Goal: Information Seeking & Learning: Learn about a topic

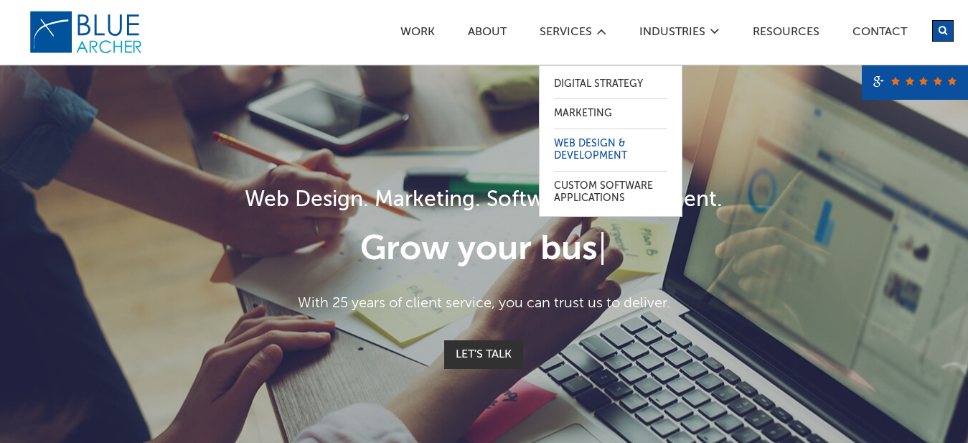
click at [582, 139] on link "Web Design & Development" at bounding box center [610, 150] width 113 height 42
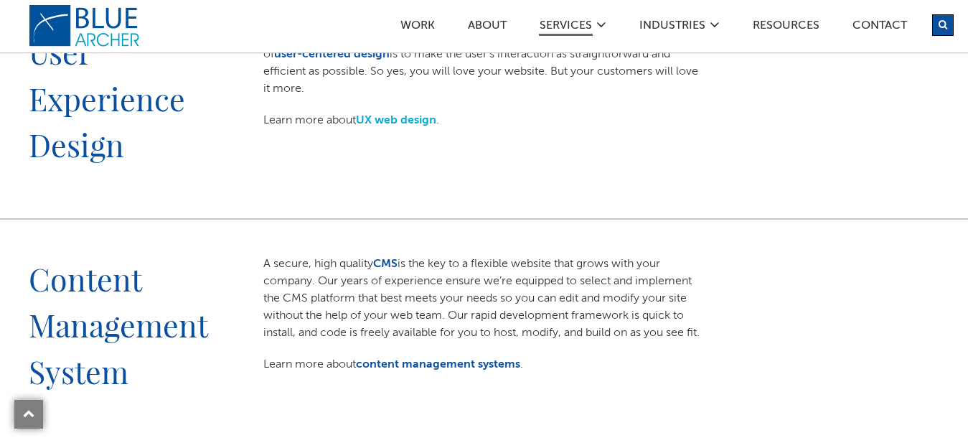
scroll to position [878, 0]
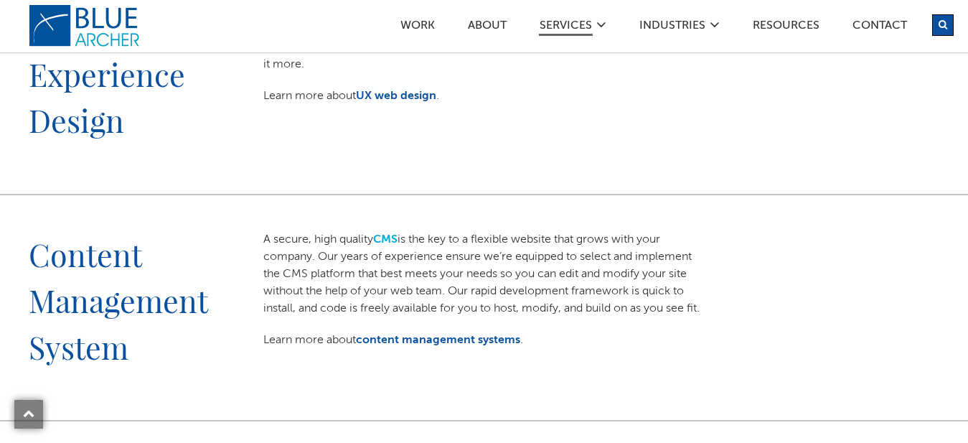
click at [395, 237] on link "CMS" at bounding box center [385, 239] width 24 height 11
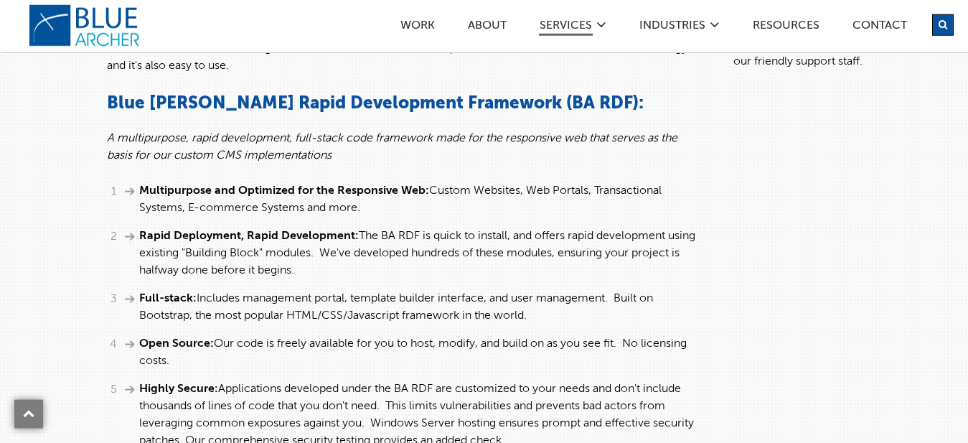
scroll to position [418, 0]
